Goal: Task Accomplishment & Management: Complete application form

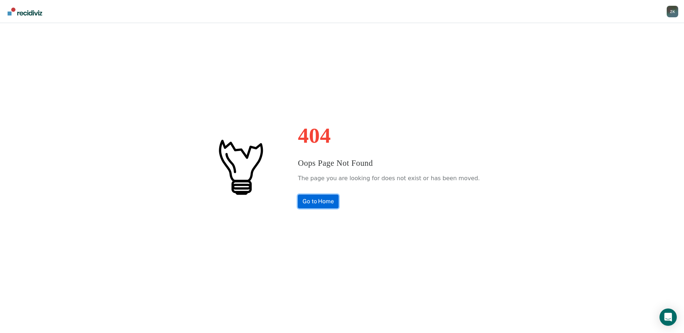
click at [339, 208] on link "Go to Home" at bounding box center [318, 202] width 41 height 14
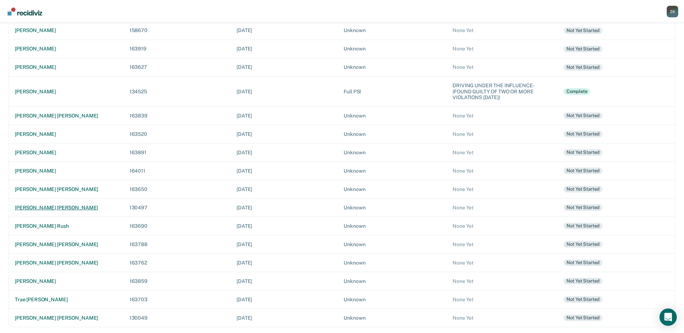
scroll to position [108, 0]
click at [50, 320] on div "[PERSON_NAME] [PERSON_NAME]" at bounding box center [66, 318] width 103 height 6
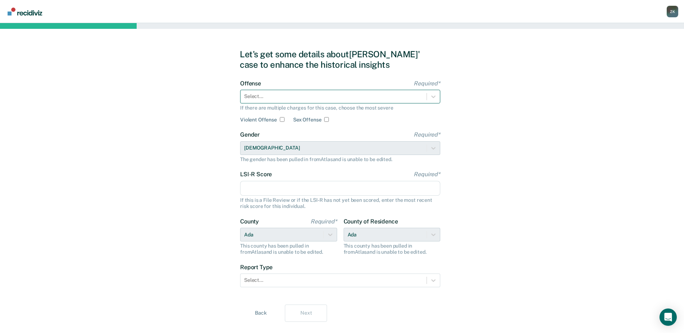
click at [272, 97] on div at bounding box center [333, 97] width 179 height 8
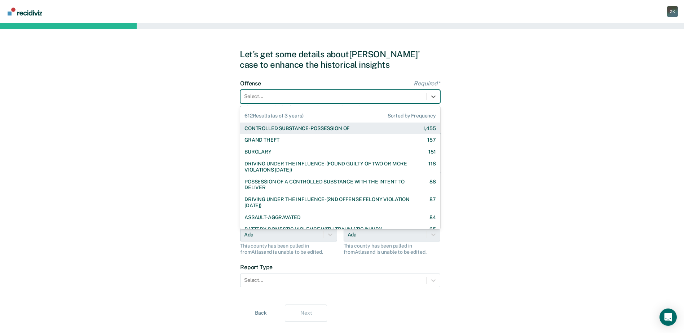
click at [364, 98] on div at bounding box center [333, 97] width 179 height 8
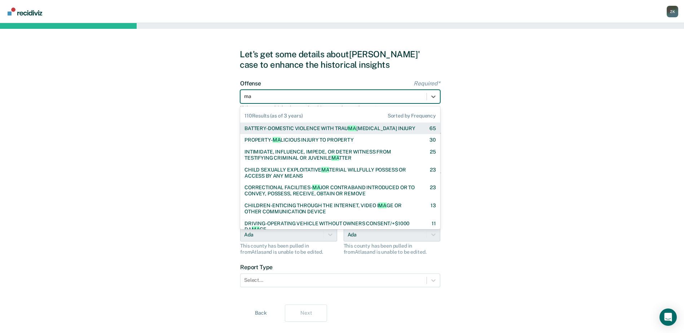
type input "mal"
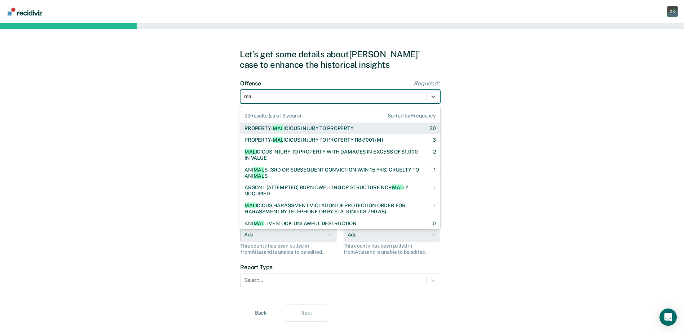
click at [370, 128] on div "PROPERTY- MAL ICIOUS INJURY TO PROPERTY 30" at bounding box center [340, 129] width 191 height 6
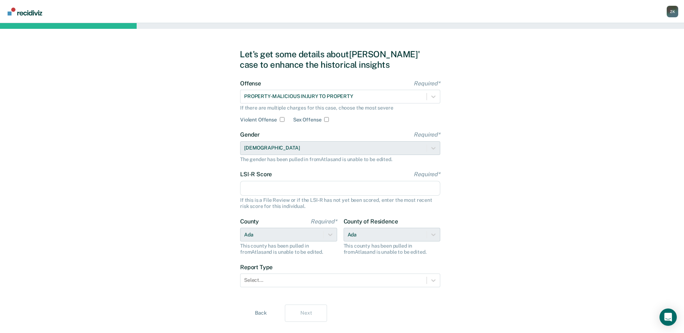
click at [298, 190] on input "LSI-R Score Required*" at bounding box center [340, 188] width 200 height 15
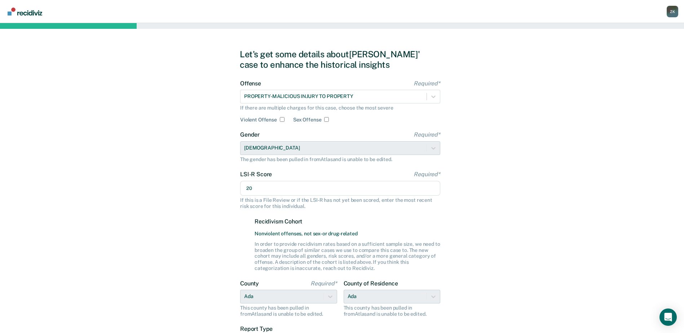
type input "20"
click at [561, 229] on div "Let's get some details about [PERSON_NAME]' case to enhance the historical insi…" at bounding box center [342, 216] width 684 height 387
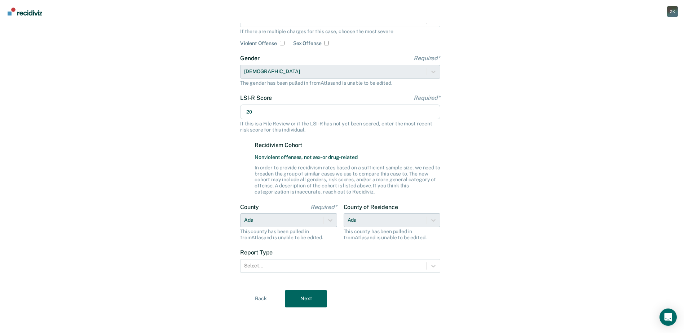
scroll to position [77, 0]
click at [280, 273] on form "Offense Required* PROPERTY-MALICIOUS INJURY TO PROPERTY If there are multiple c…" at bounding box center [340, 142] width 200 height 278
click at [283, 270] on div "Select..." at bounding box center [334, 265] width 186 height 10
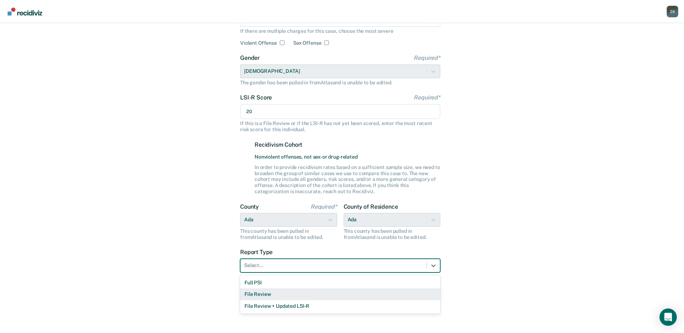
click at [282, 296] on div "File Review" at bounding box center [340, 295] width 200 height 12
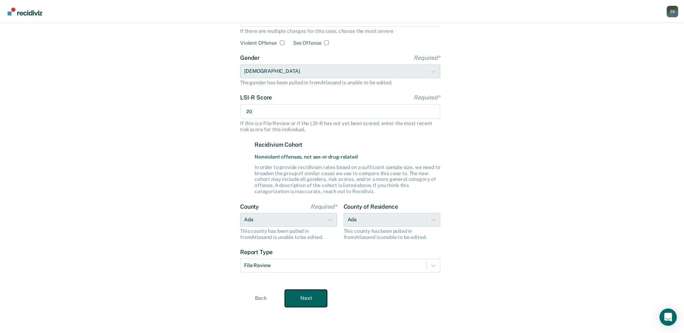
drag, startPoint x: 305, startPoint y: 297, endPoint x: 342, endPoint y: 274, distance: 44.2
click at [305, 297] on button "Next" at bounding box center [306, 298] width 42 height 17
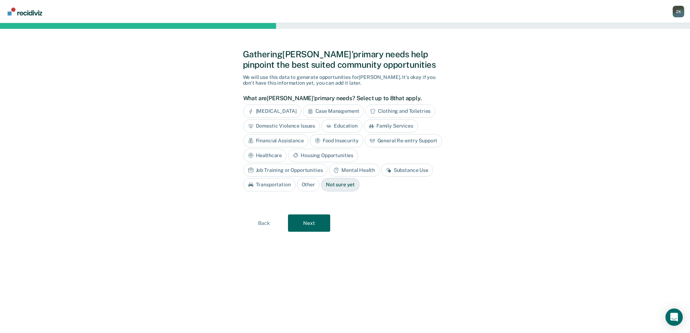
click at [283, 111] on div "[MEDICAL_DATA]" at bounding box center [272, 111] width 58 height 13
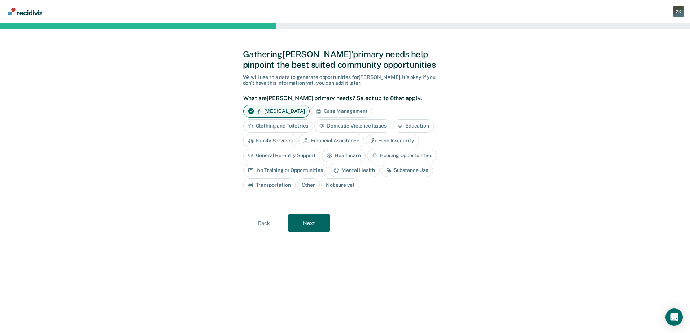
click at [400, 172] on div "Substance Use" at bounding box center [407, 170] width 52 height 13
click at [639, 102] on div "Gathering [PERSON_NAME]' primary needs help pinpoint the best suited community …" at bounding box center [345, 178] width 690 height 310
click at [317, 227] on button "Next" at bounding box center [309, 223] width 42 height 17
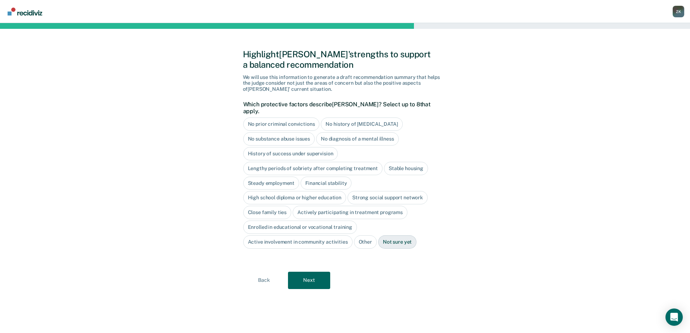
click at [331, 132] on div "No diagnosis of a mental illness" at bounding box center [357, 138] width 83 height 13
click at [403, 162] on div "Stable housing" at bounding box center [406, 168] width 44 height 13
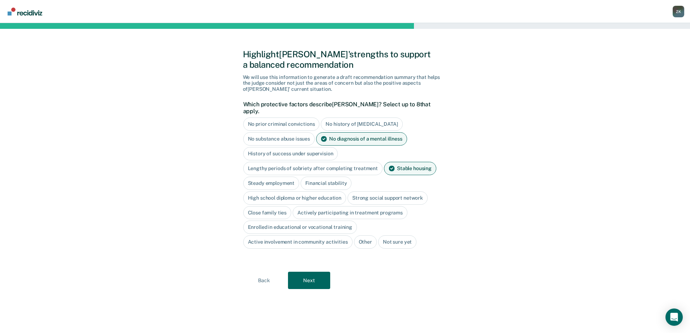
click at [296, 191] on div "High school diploma or higher education" at bounding box center [294, 197] width 103 height 13
click at [323, 277] on button "Next" at bounding box center [309, 280] width 42 height 17
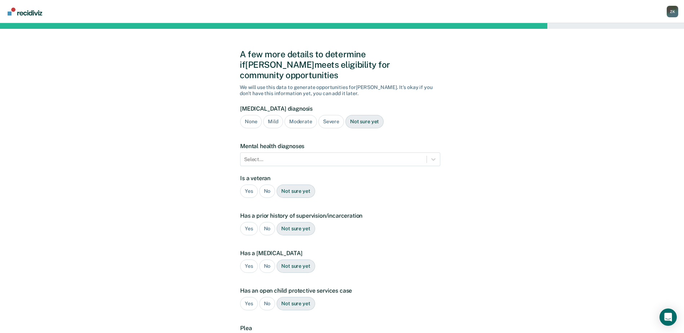
click at [266, 185] on div "No" at bounding box center [267, 191] width 16 height 13
click at [248, 222] on div "Yes" at bounding box center [249, 228] width 18 height 13
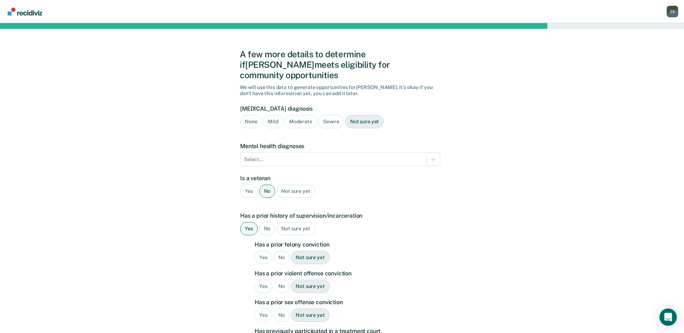
click at [262, 252] on div "Yes" at bounding box center [264, 257] width 18 height 13
click at [280, 280] on div "No" at bounding box center [282, 286] width 16 height 13
click at [284, 309] on div "No" at bounding box center [282, 315] width 16 height 13
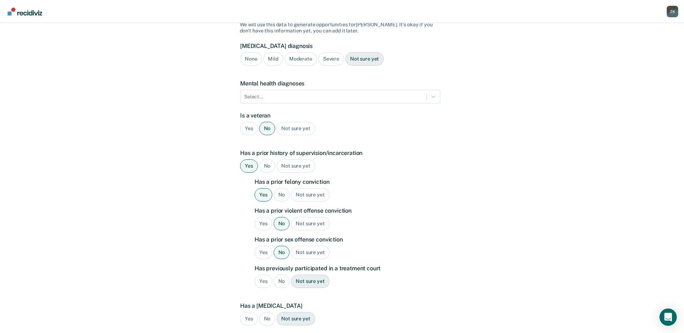
scroll to position [186, 0]
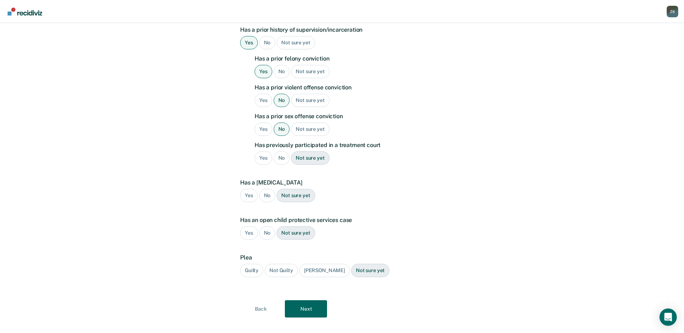
click at [282, 151] on div "No" at bounding box center [282, 157] width 16 height 13
click at [269, 189] on div "No" at bounding box center [267, 195] width 16 height 13
click at [266, 226] on div "No" at bounding box center [267, 232] width 16 height 13
click at [279, 264] on div "Not Guilty" at bounding box center [281, 270] width 33 height 13
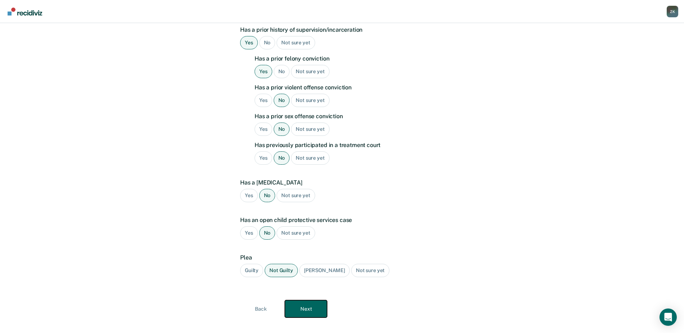
click at [303, 300] on button "Next" at bounding box center [306, 308] width 42 height 17
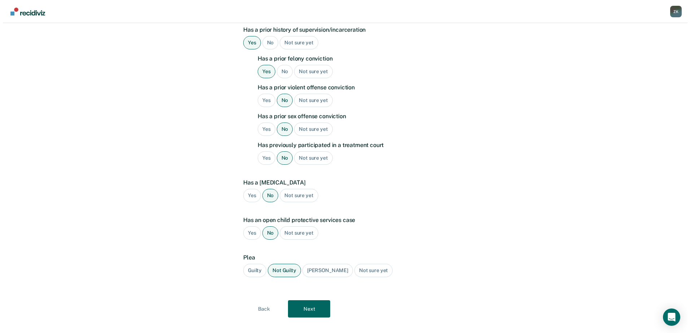
scroll to position [0, 0]
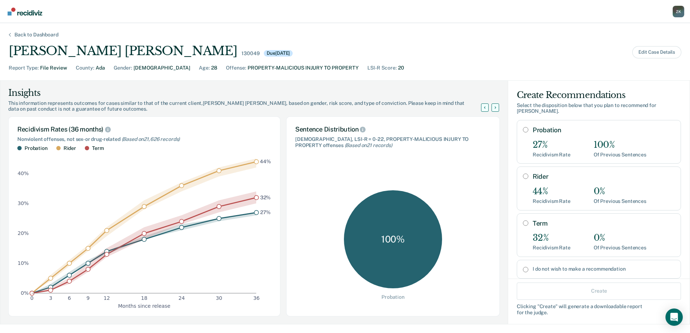
click at [523, 173] on input "Rider" at bounding box center [525, 176] width 5 height 6
radio input "true"
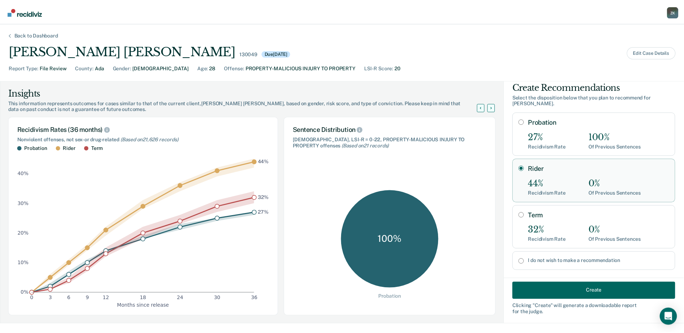
scroll to position [12, 0]
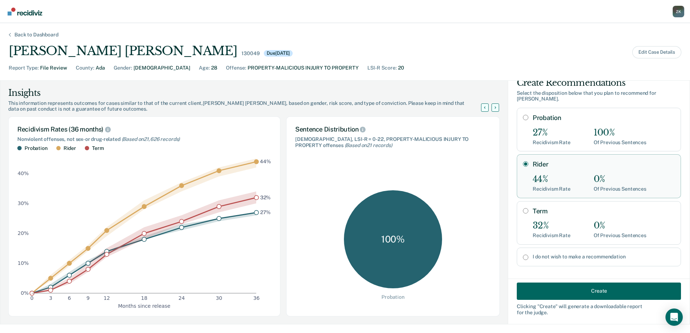
click at [523, 115] on input "Probation" at bounding box center [525, 118] width 5 height 6
radio input "true"
radio input "false"
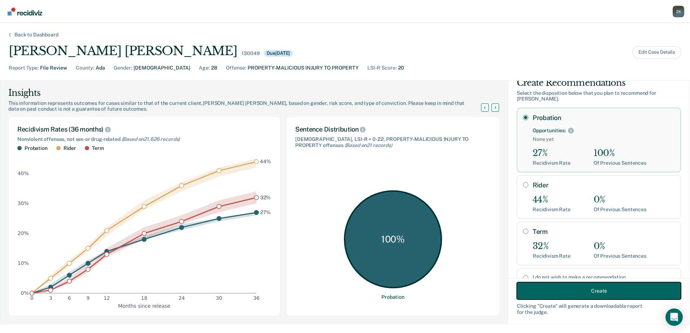
click at [602, 297] on button "Create" at bounding box center [598, 290] width 164 height 17
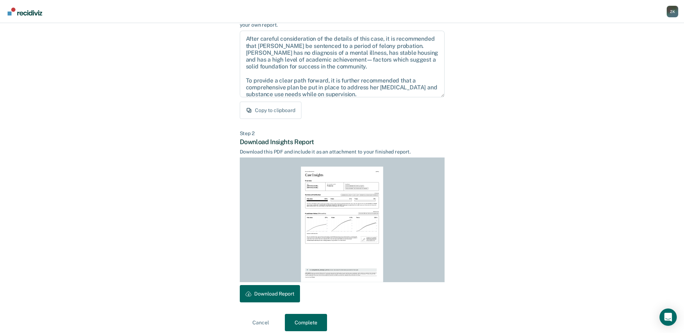
scroll to position [78, 0]
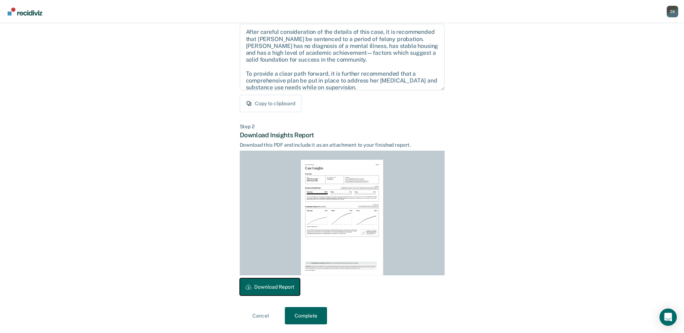
click at [266, 289] on button "Download Report" at bounding box center [270, 286] width 60 height 17
click at [297, 316] on button "Complete" at bounding box center [306, 315] width 42 height 17
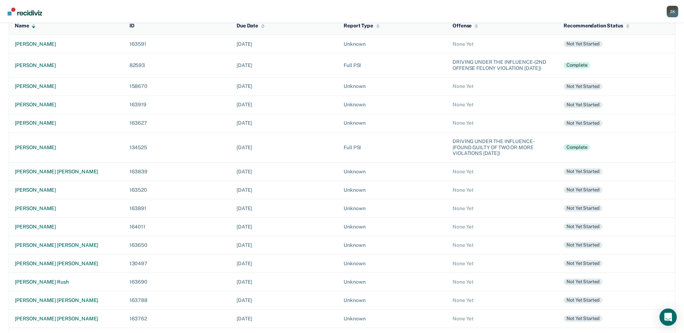
scroll to position [114, 0]
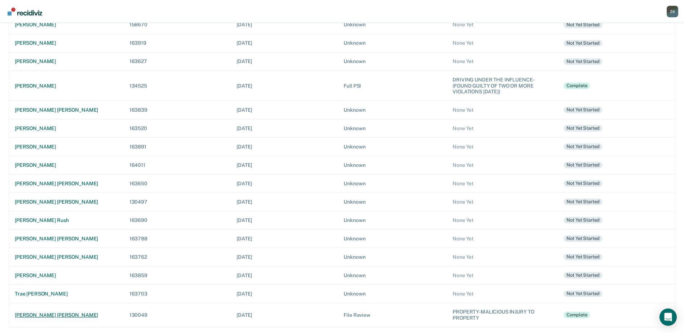
click at [49, 316] on div "[PERSON_NAME] [PERSON_NAME]" at bounding box center [66, 315] width 103 height 6
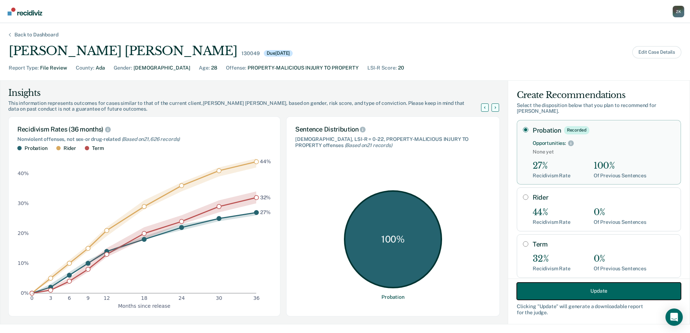
click at [602, 294] on button "Update" at bounding box center [598, 290] width 164 height 17
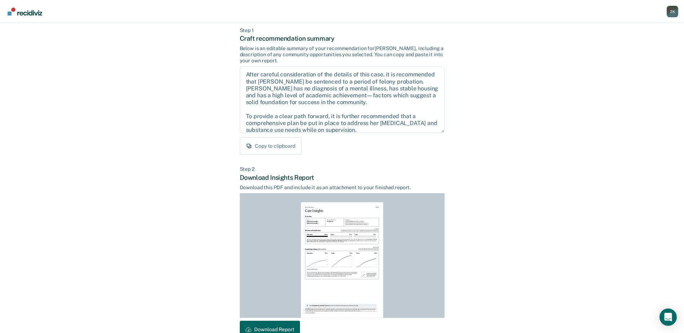
scroll to position [78, 0]
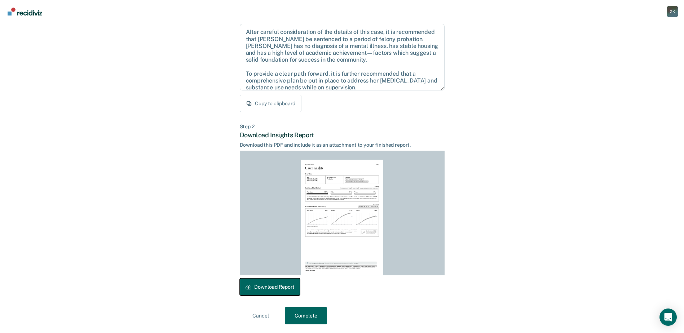
drag, startPoint x: 267, startPoint y: 284, endPoint x: 395, endPoint y: 143, distance: 190.9
click at [268, 284] on button "Download Report" at bounding box center [270, 286] width 60 height 17
